Goal: Information Seeking & Learning: Learn about a topic

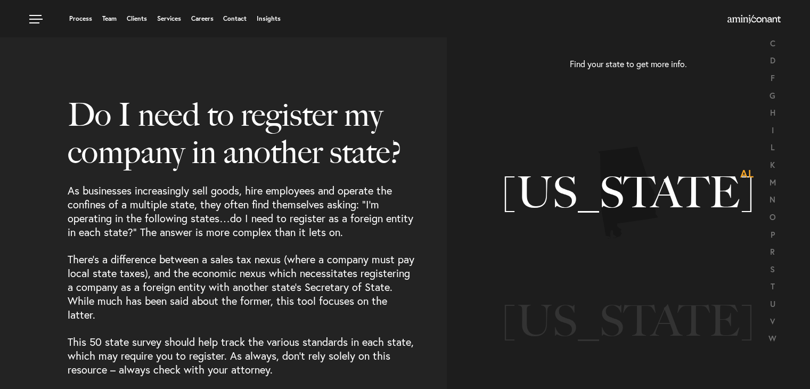
select select "ES"
select select "Austin"
select select "Business and Civil Litigation"
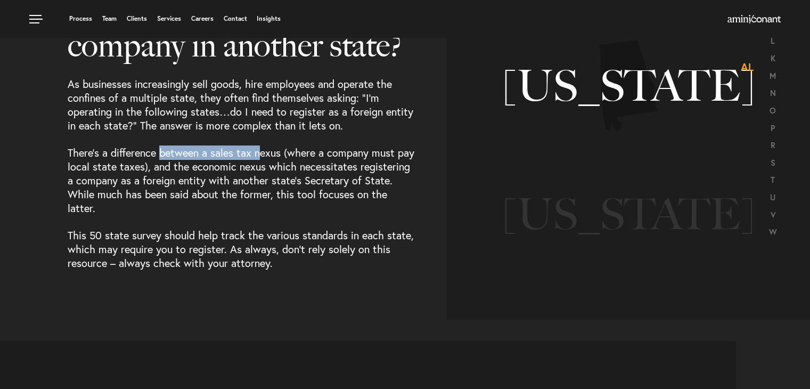
drag, startPoint x: 184, startPoint y: 144, endPoint x: 266, endPoint y: 154, distance: 82.6
click at [265, 154] on p "There’s a difference between a sales tax nexus (where a company must pay local …" at bounding box center [241, 174] width 347 height 83
click at [268, 156] on p "There’s a difference between a sales tax nexus (where a company must pay local …" at bounding box center [241, 174] width 347 height 83
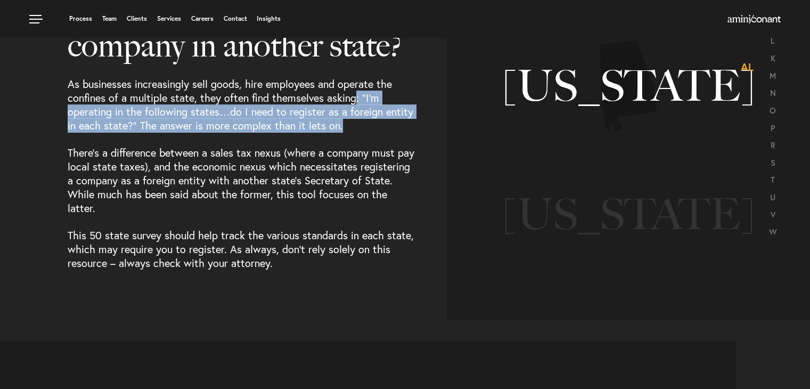
drag, startPoint x: 355, startPoint y: 101, endPoint x: 360, endPoint y: 127, distance: 26.6
click at [360, 127] on p "As businesses increasingly sell goods, hire employees and operate the confines …" at bounding box center [241, 98] width 347 height 69
drag, startPoint x: 355, startPoint y: 126, endPoint x: 346, endPoint y: 93, distance: 34.8
click at [346, 93] on p "As businesses increasingly sell goods, hire employees and operate the confines …" at bounding box center [241, 98] width 347 height 69
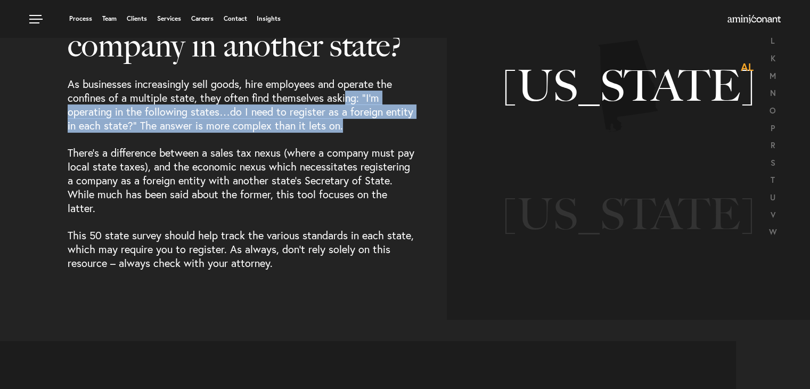
click at [347, 97] on p "As businesses increasingly sell goods, hire employees and operate the confines …" at bounding box center [241, 98] width 347 height 69
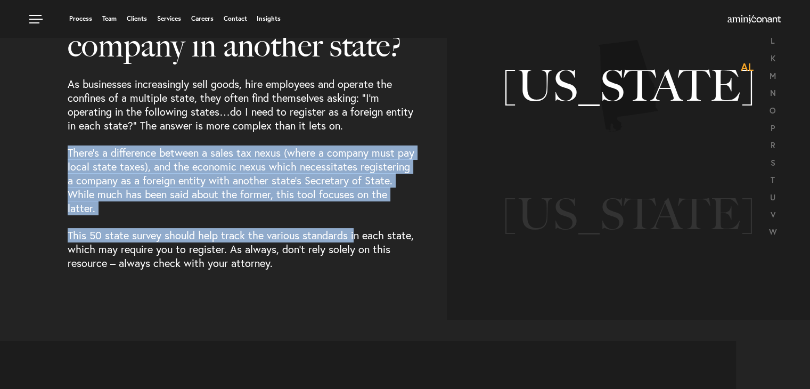
drag, startPoint x: 117, startPoint y: 159, endPoint x: 356, endPoint y: 202, distance: 242.5
click at [356, 202] on div "Do I need to register my company in another state? As businesses increasingly s…" at bounding box center [405, 106] width 810 height 426
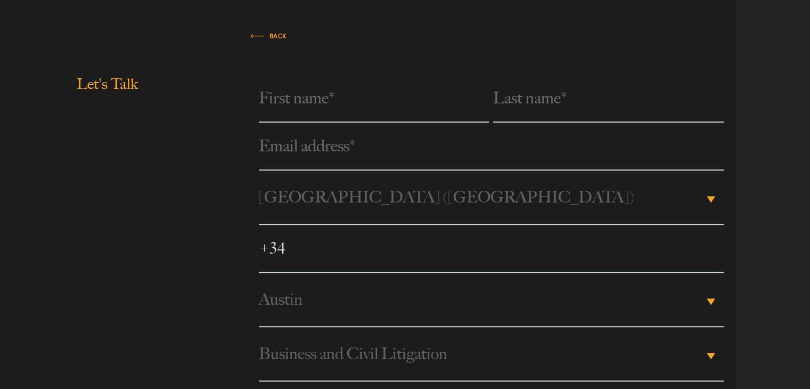
scroll to position [639, 0]
